Goal: Task Accomplishment & Management: Complete application form

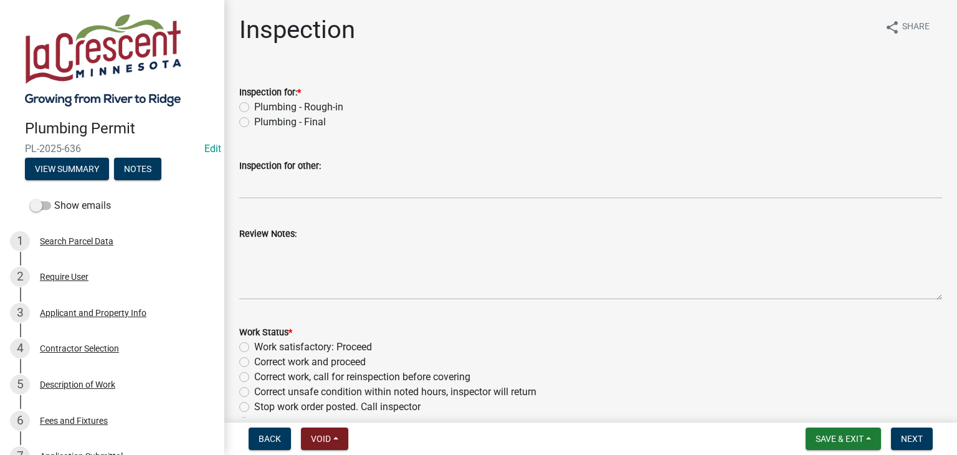
click at [254, 123] on label "Plumbing - Final" at bounding box center [290, 122] width 72 height 15
click at [254, 123] on input "Plumbing - Final" at bounding box center [258, 119] width 8 height 8
radio input "true"
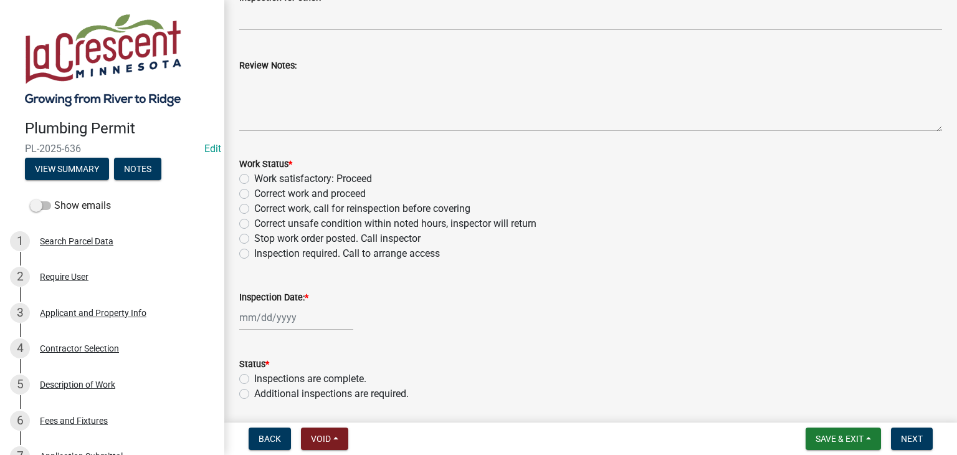
scroll to position [187, 0]
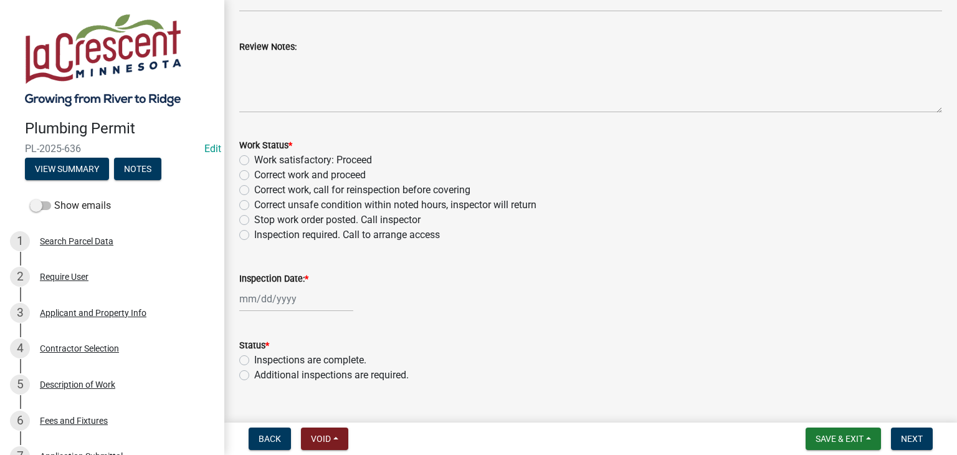
click at [254, 160] on label "Work satisfactory: Proceed" at bounding box center [313, 160] width 118 height 15
click at [254, 160] on input "Work satisfactory: Proceed" at bounding box center [258, 157] width 8 height 8
radio input "true"
click at [254, 302] on div at bounding box center [296, 299] width 114 height 26
select select "9"
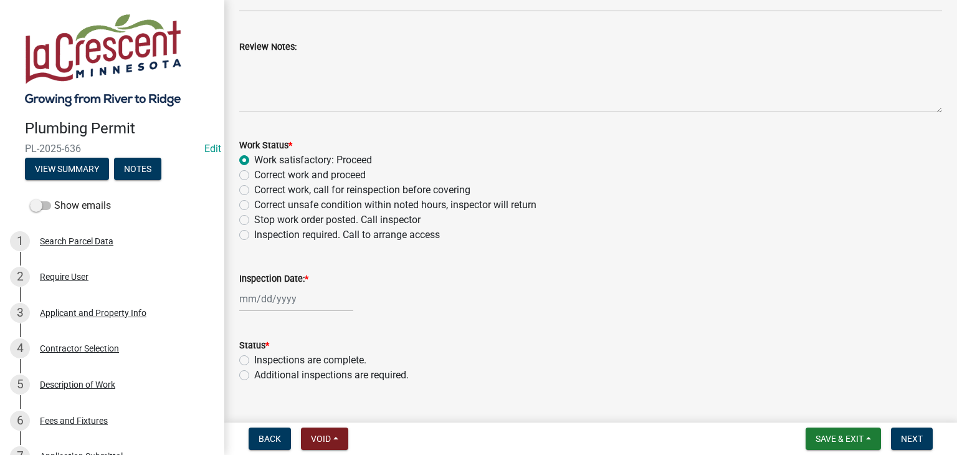
select select "2025"
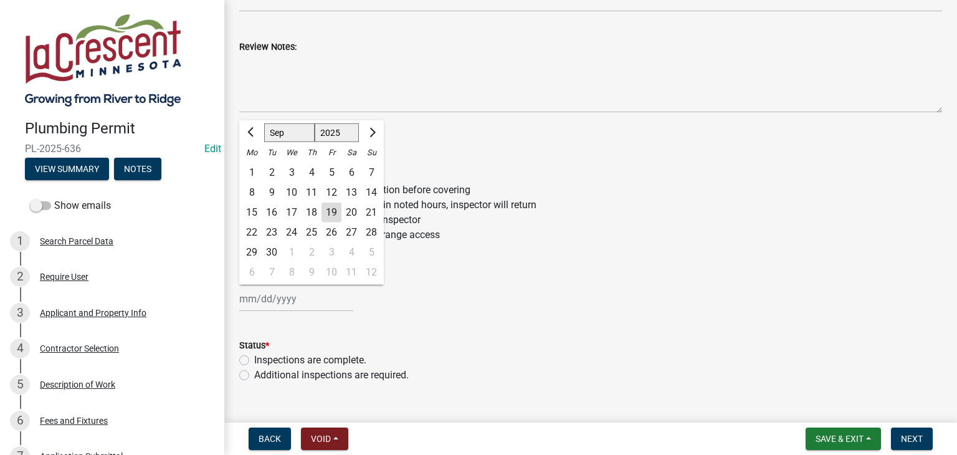
click at [336, 206] on div "19" at bounding box center [332, 213] width 20 height 20
type input "[DATE]"
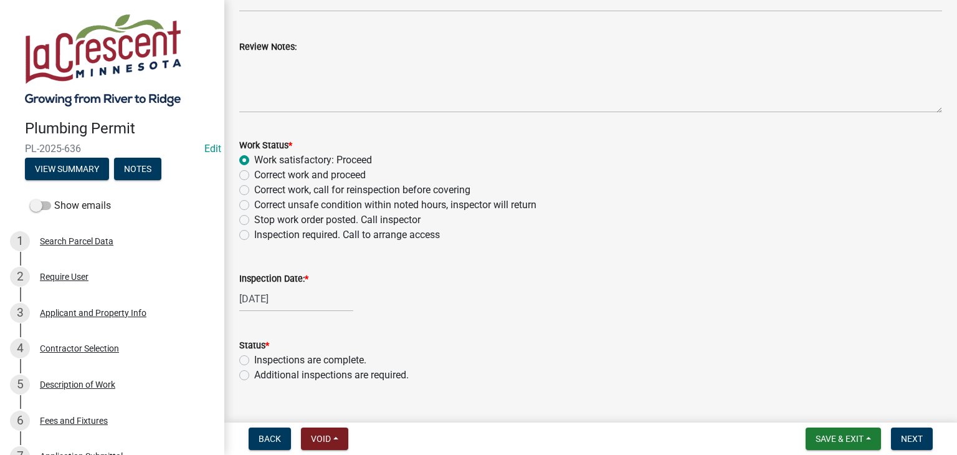
click at [254, 360] on label "Inspections are complete." at bounding box center [310, 360] width 112 height 15
click at [254, 360] on input "Inspections are complete." at bounding box center [258, 357] width 8 height 8
radio input "true"
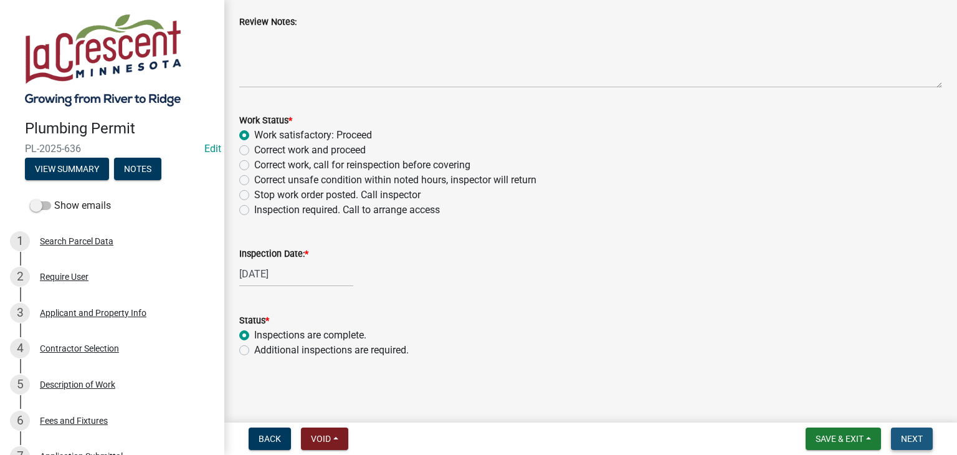
click at [901, 438] on span "Next" at bounding box center [912, 439] width 22 height 10
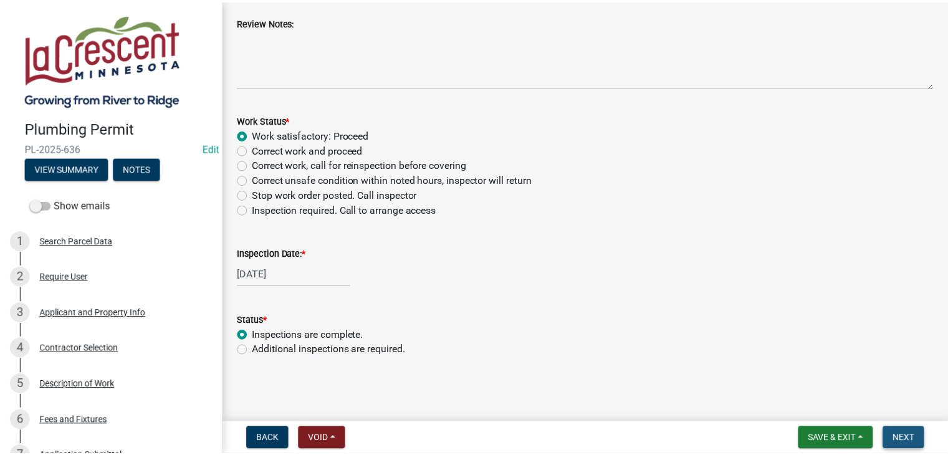
scroll to position [0, 0]
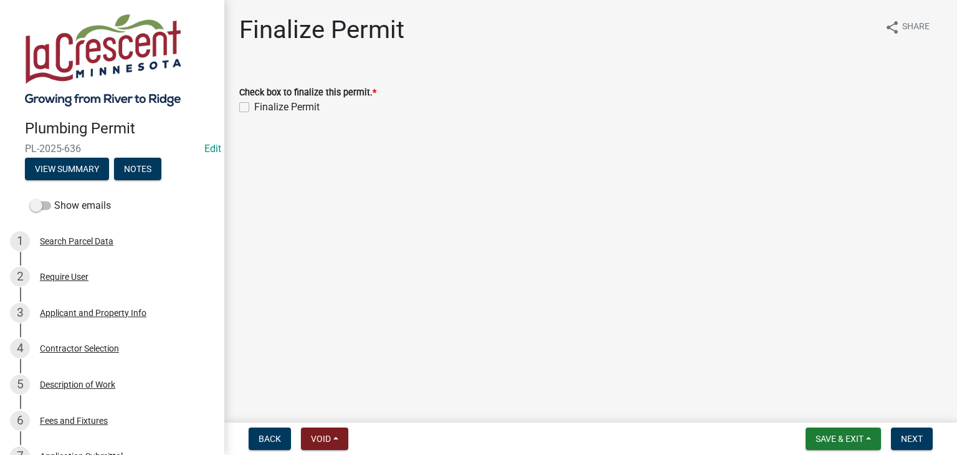
click at [254, 108] on label "Finalize Permit" at bounding box center [286, 107] width 65 height 15
click at [254, 108] on input "Finalize Permit" at bounding box center [258, 104] width 8 height 8
checkbox input "true"
click at [917, 434] on span "Next" at bounding box center [912, 439] width 22 height 10
